Goal: Transaction & Acquisition: Book appointment/travel/reservation

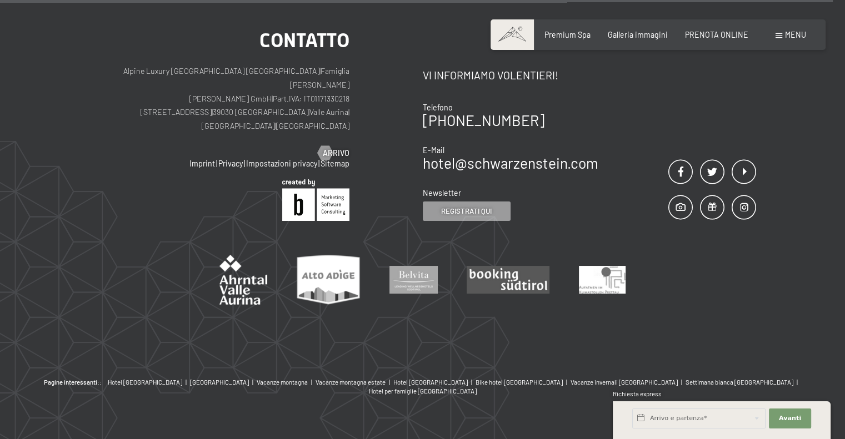
scroll to position [6073, 0]
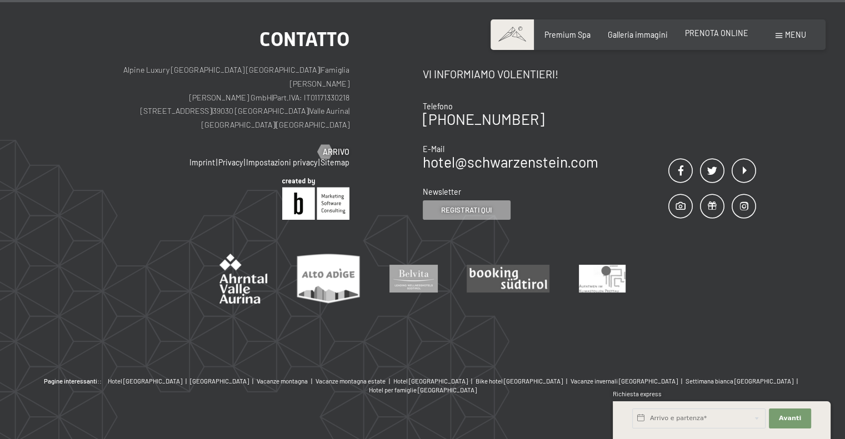
click at [733, 37] on span "PRENOTA ONLINE" at bounding box center [716, 32] width 63 height 9
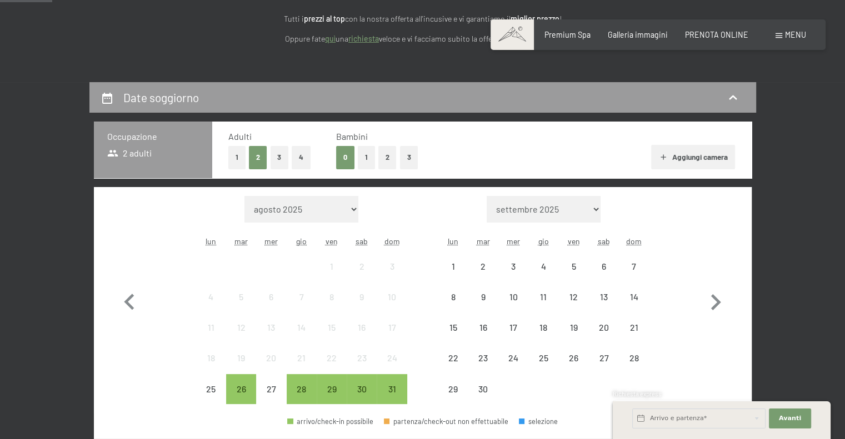
scroll to position [167, 0]
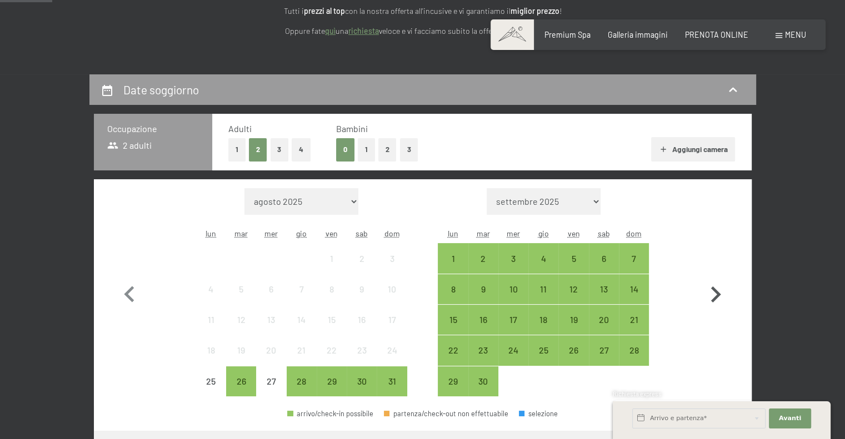
click at [718, 294] on icon "button" at bounding box center [716, 295] width 10 height 16
select select "[DATE]"
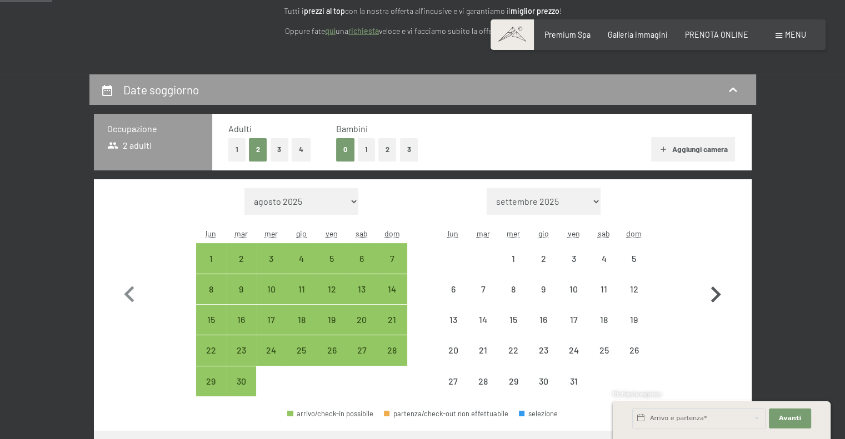
select select "[DATE]"
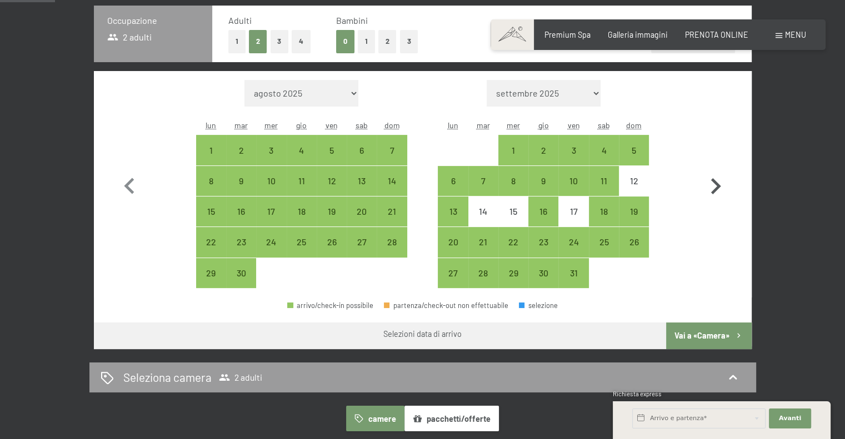
scroll to position [278, 0]
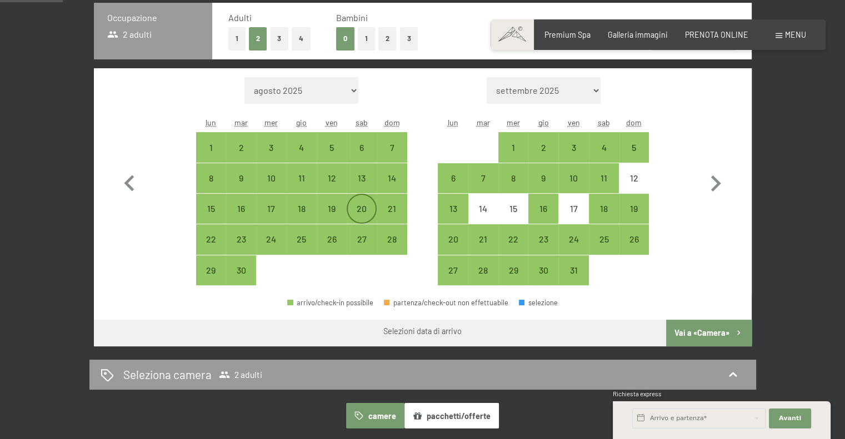
click at [372, 213] on div "20" at bounding box center [362, 218] width 28 height 28
select select "[DATE]"
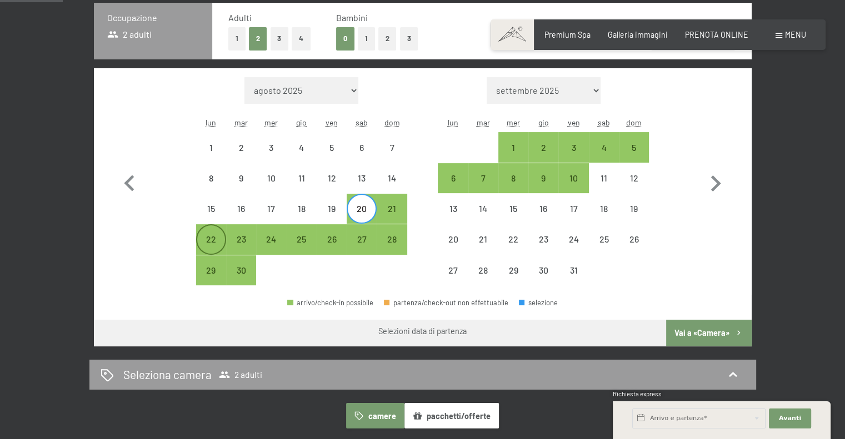
click at [215, 238] on div "22" at bounding box center [211, 249] width 28 height 28
select select "[DATE]"
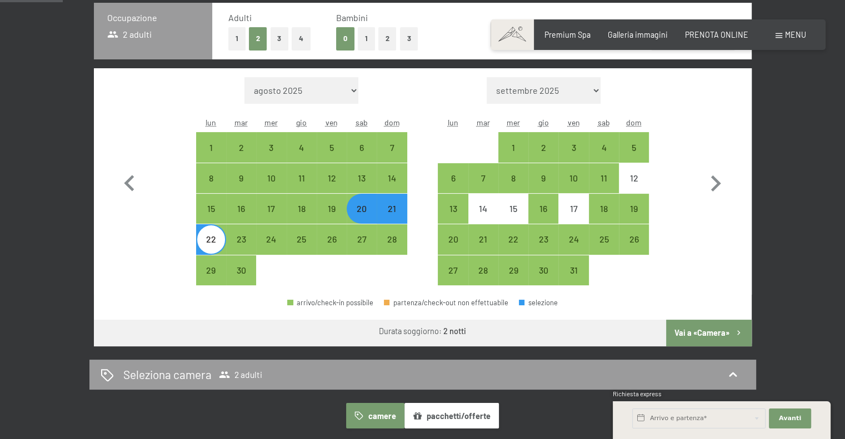
click at [718, 329] on button "Vai a «Camera»" at bounding box center [708, 333] width 85 height 27
select select "[DATE]"
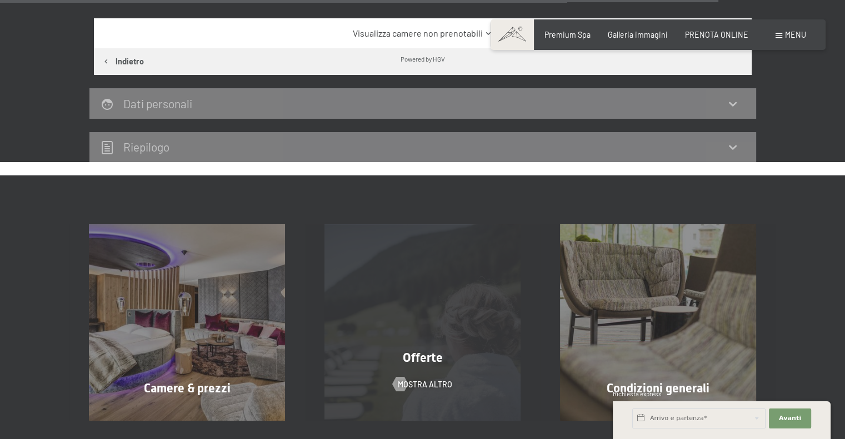
scroll to position [2240, 0]
